Goal: Book appointment/travel/reservation

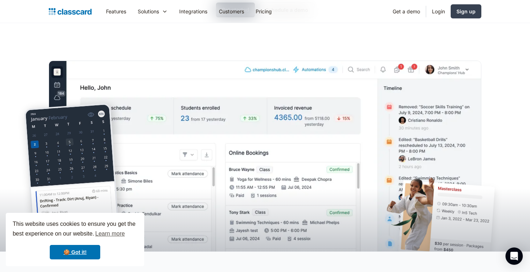
scroll to position [159, 0]
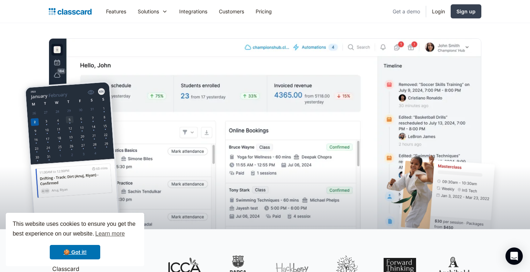
click at [402, 10] on link "Get a demo" at bounding box center [406, 11] width 39 height 16
click at [81, 253] on link "🍪 Got it!" at bounding box center [75, 252] width 50 height 14
